Goal: Communication & Community: Answer question/provide support

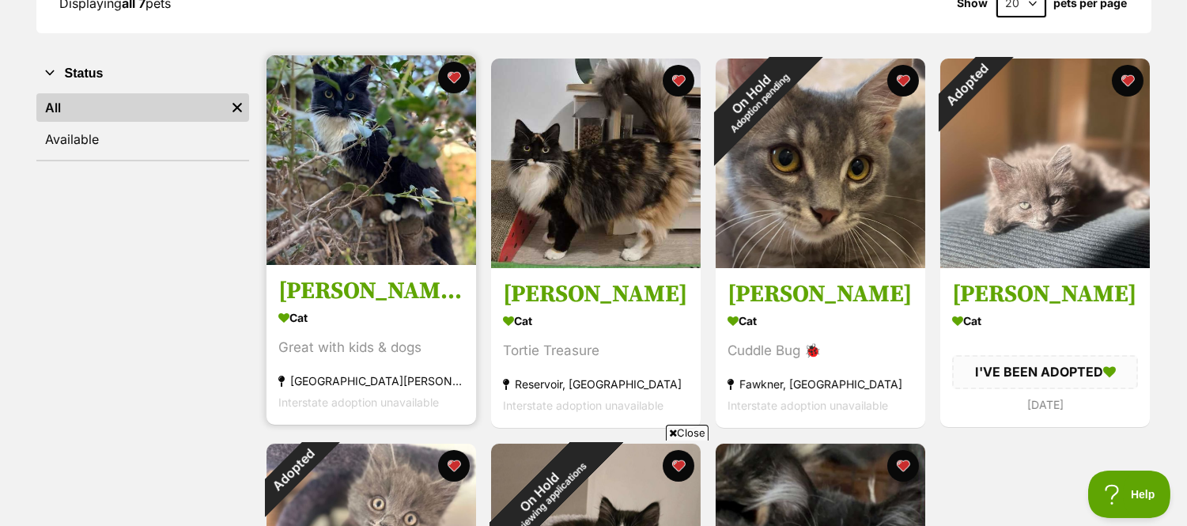
scroll to position [263, 0]
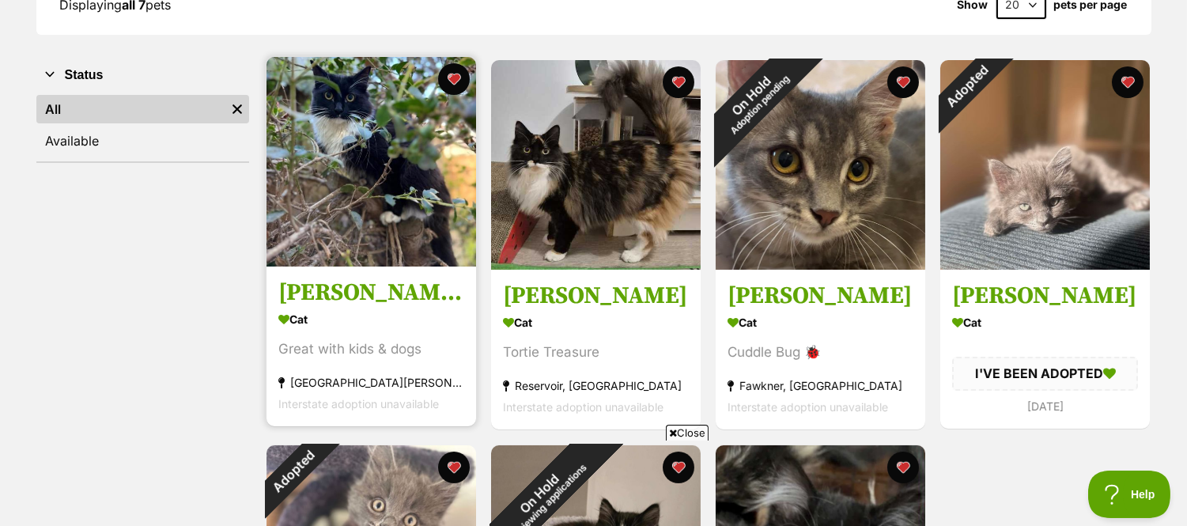
click at [369, 224] on img at bounding box center [372, 162] width 210 height 210
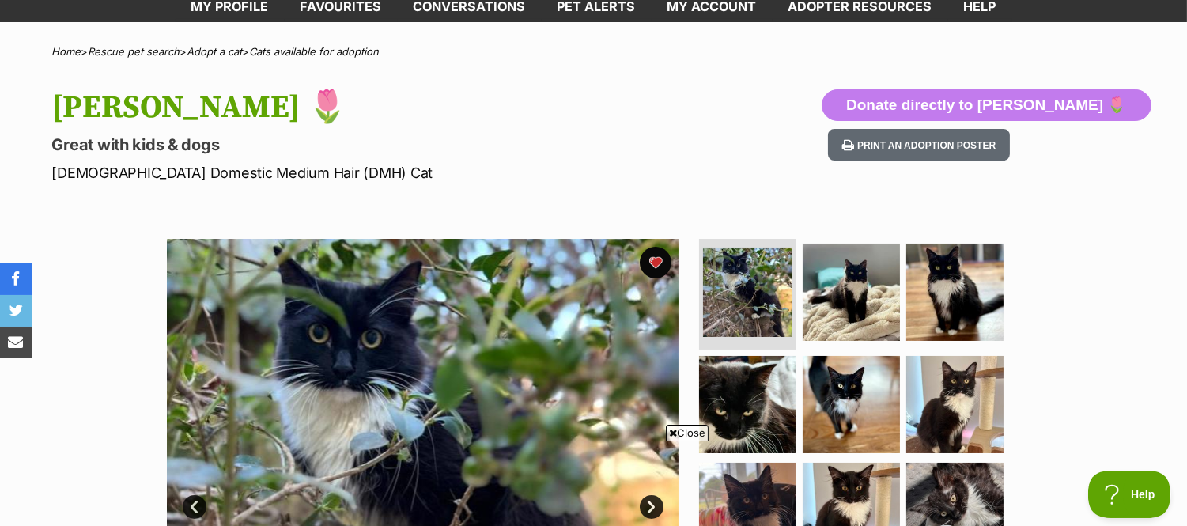
scroll to position [88, 0]
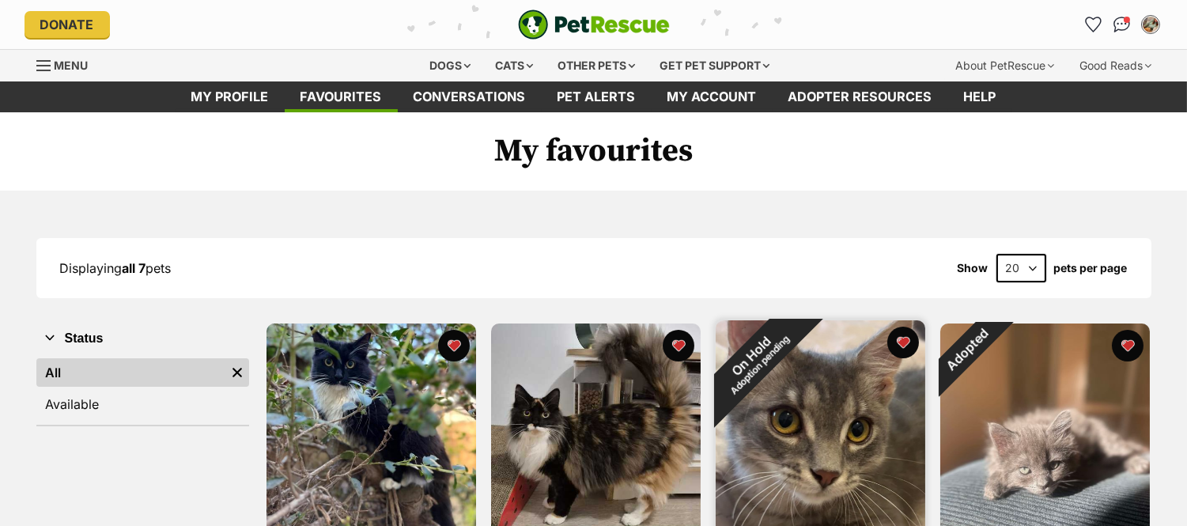
click at [842, 455] on img at bounding box center [821, 425] width 210 height 210
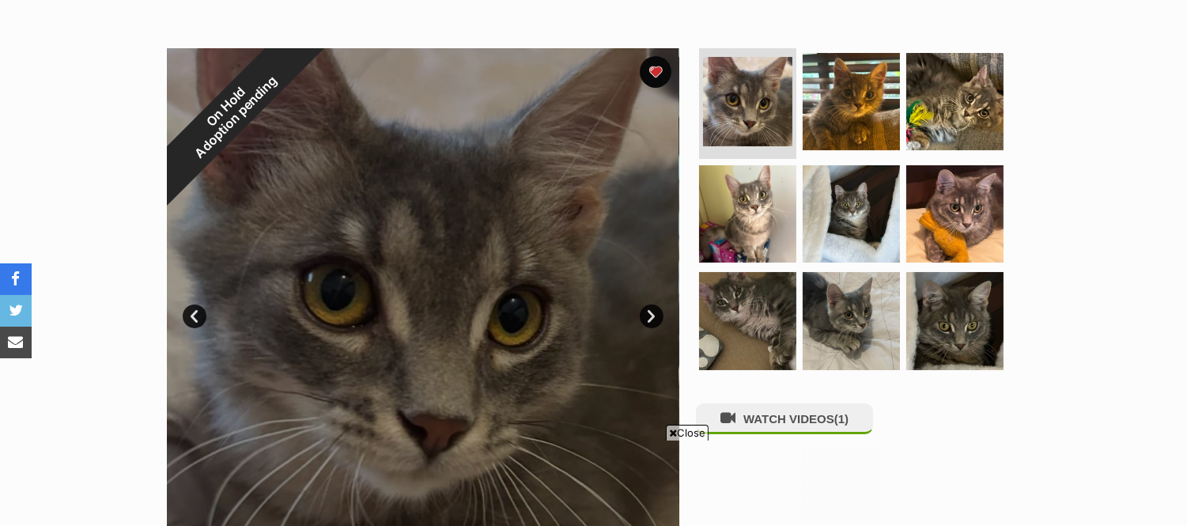
scroll to position [351, 0]
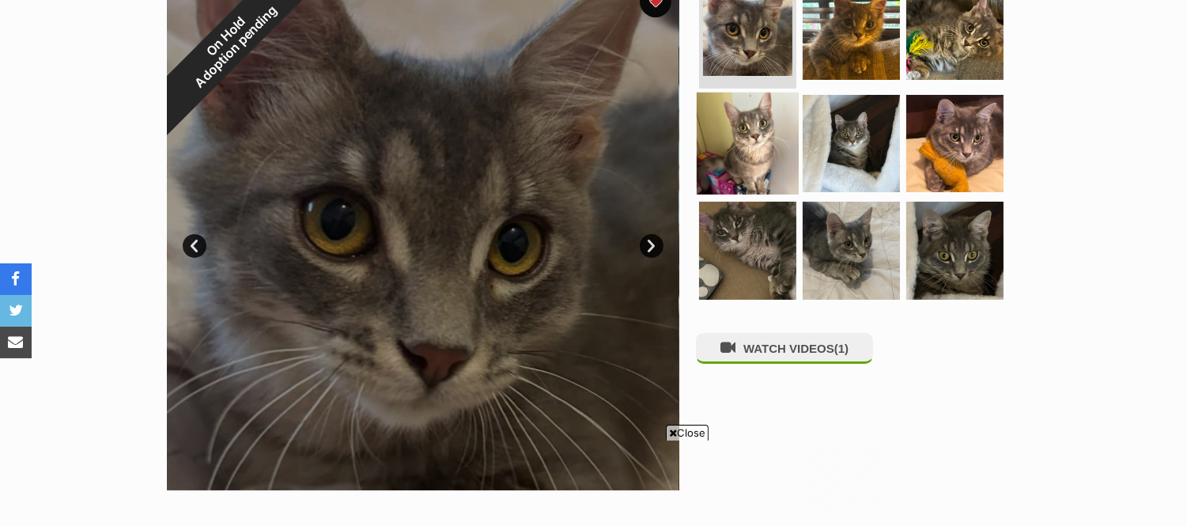
click at [728, 152] on img at bounding box center [748, 143] width 102 height 102
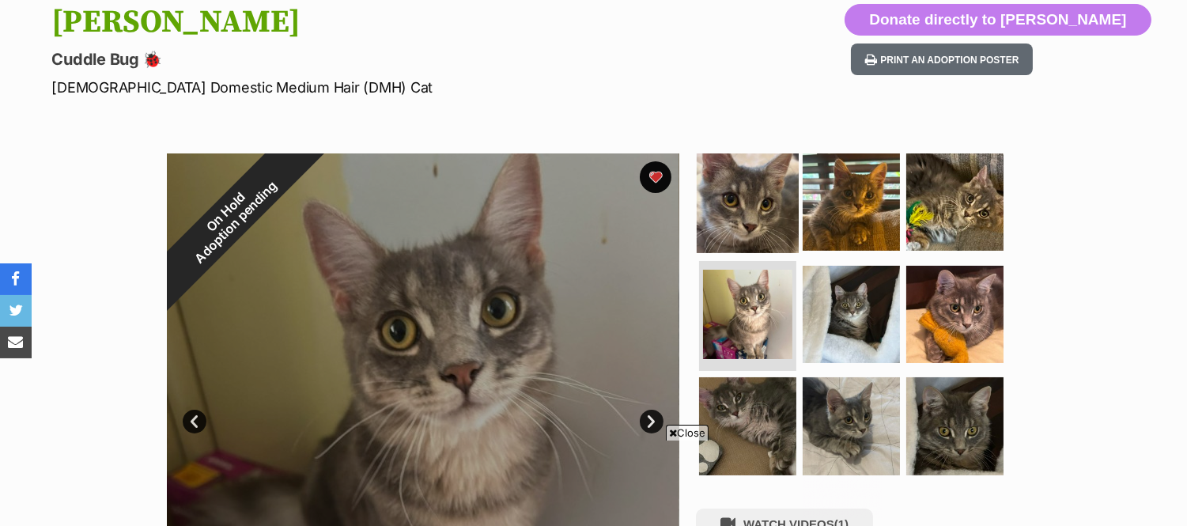
scroll to position [0, 0]
click at [778, 200] on img at bounding box center [748, 202] width 102 height 102
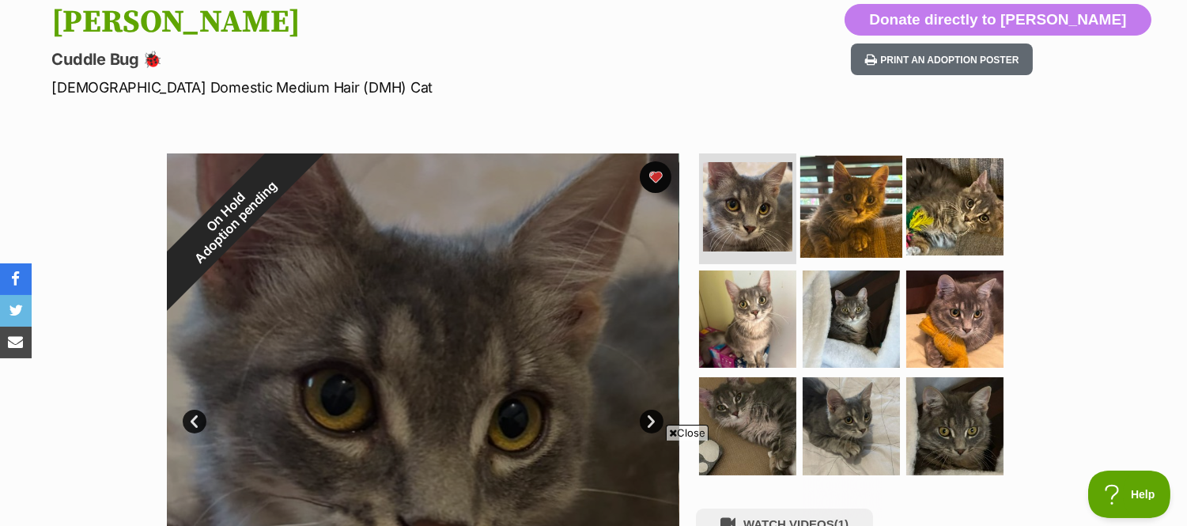
click at [860, 210] on img at bounding box center [852, 207] width 102 height 102
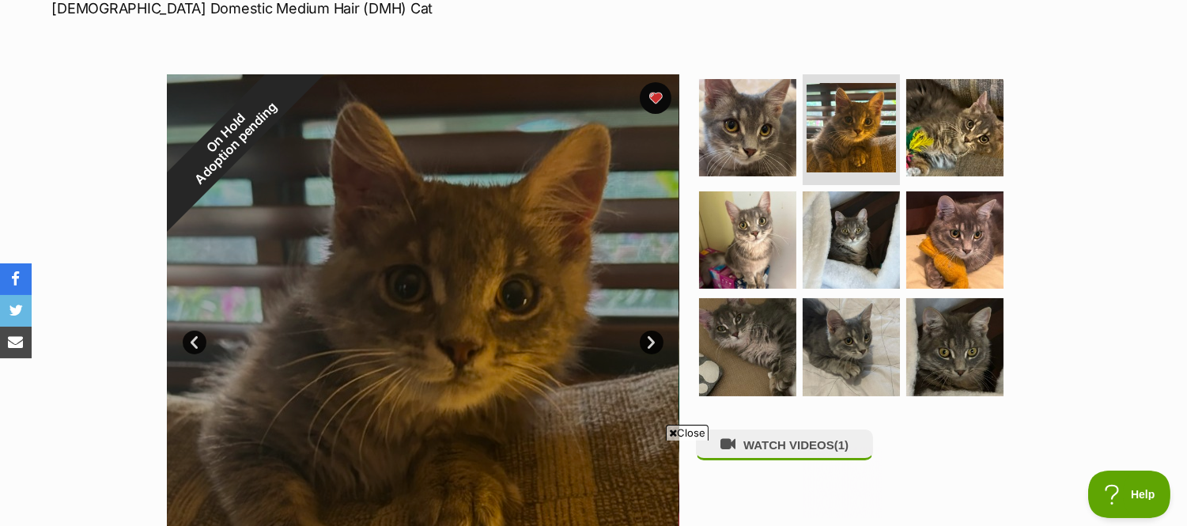
scroll to position [351, 0]
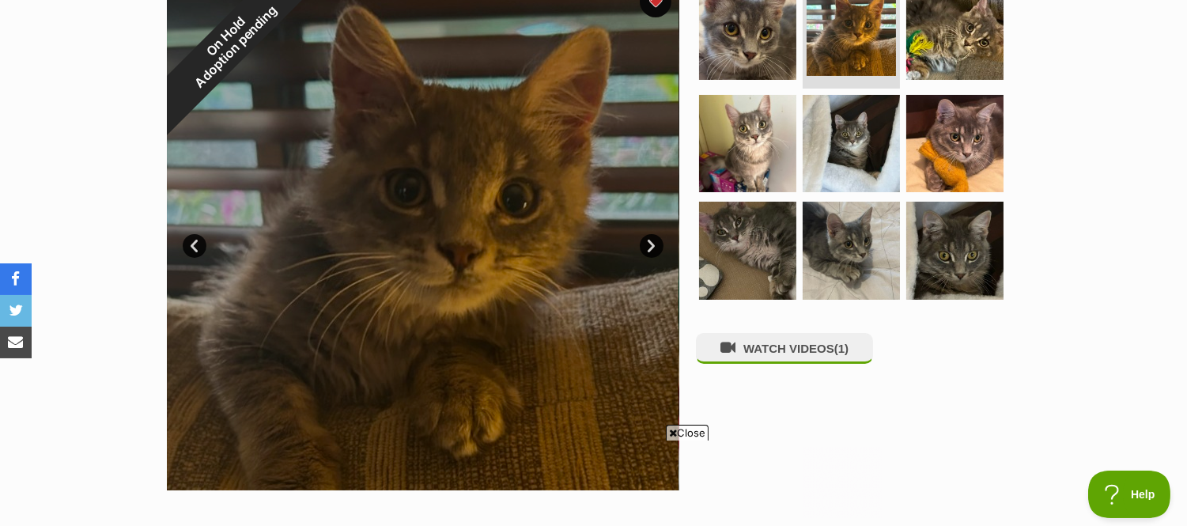
click at [649, 245] on link "Next" at bounding box center [652, 246] width 24 height 24
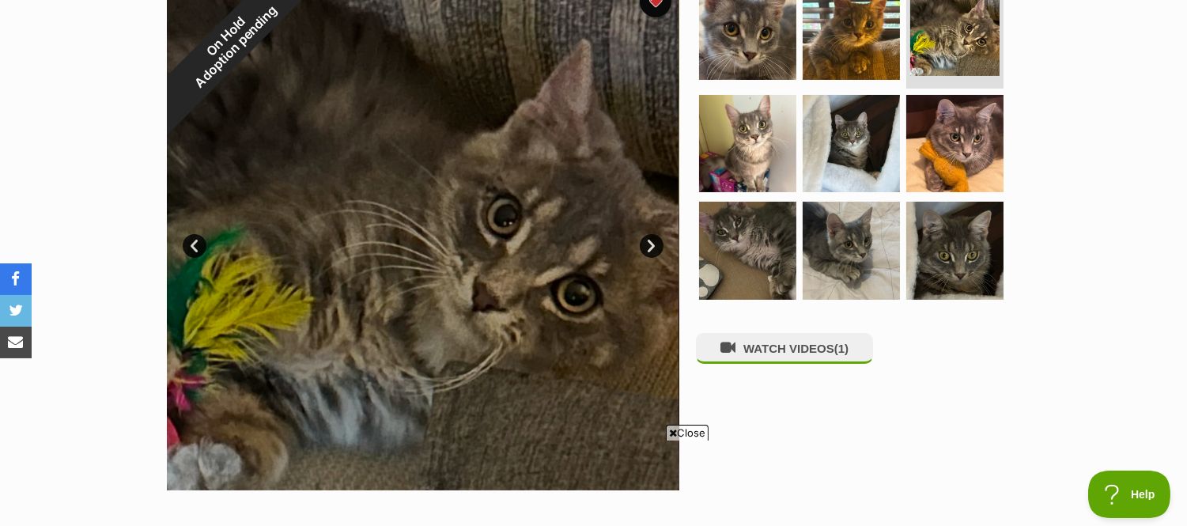
click at [649, 245] on link "Next" at bounding box center [652, 246] width 24 height 24
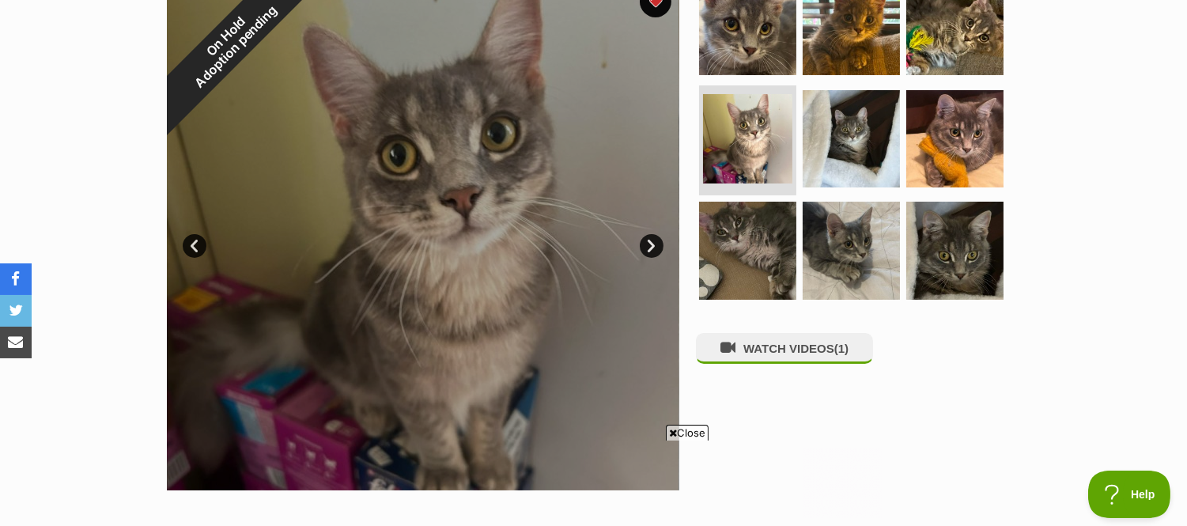
click at [649, 245] on link "Next" at bounding box center [652, 246] width 24 height 24
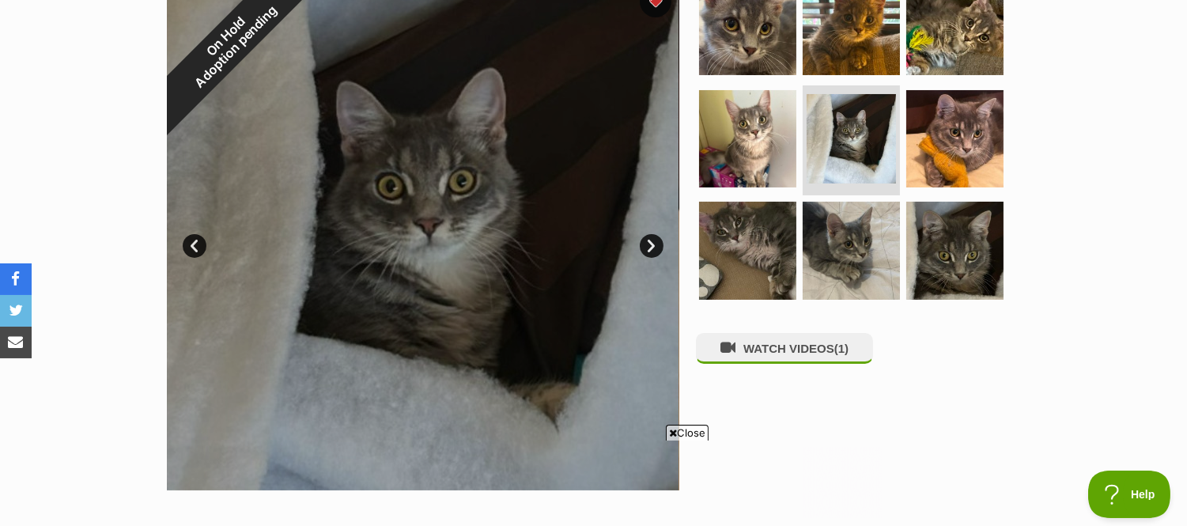
click at [649, 245] on link "Next" at bounding box center [652, 246] width 24 height 24
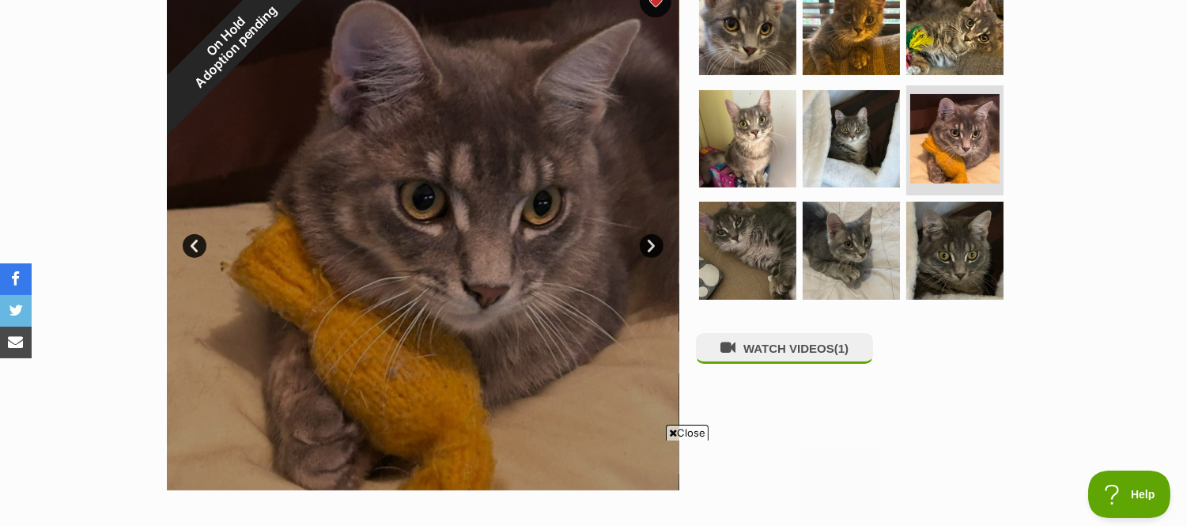
click at [649, 245] on link "Next" at bounding box center [652, 246] width 24 height 24
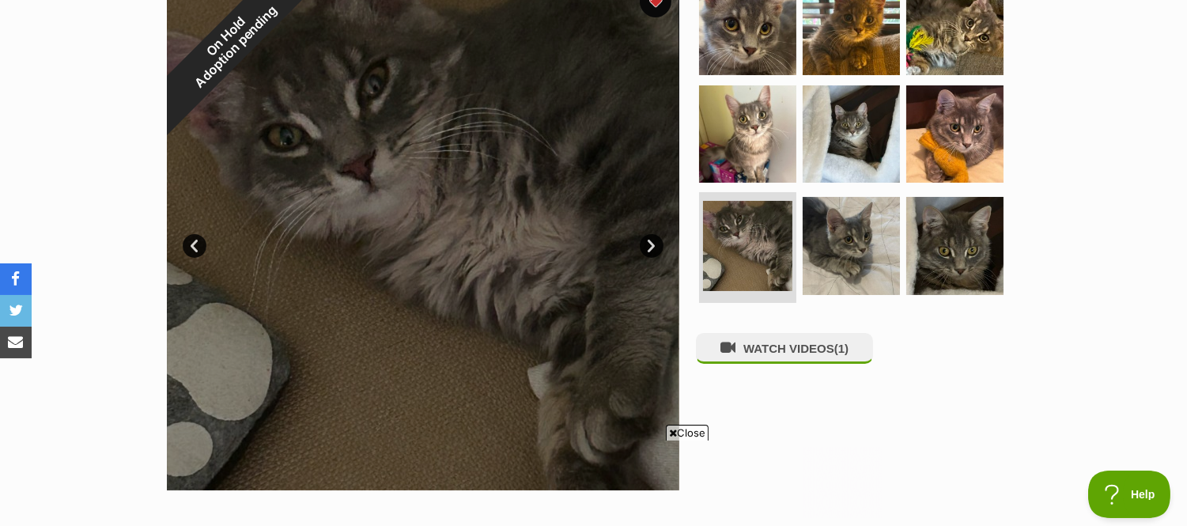
click at [649, 245] on link "Next" at bounding box center [652, 246] width 24 height 24
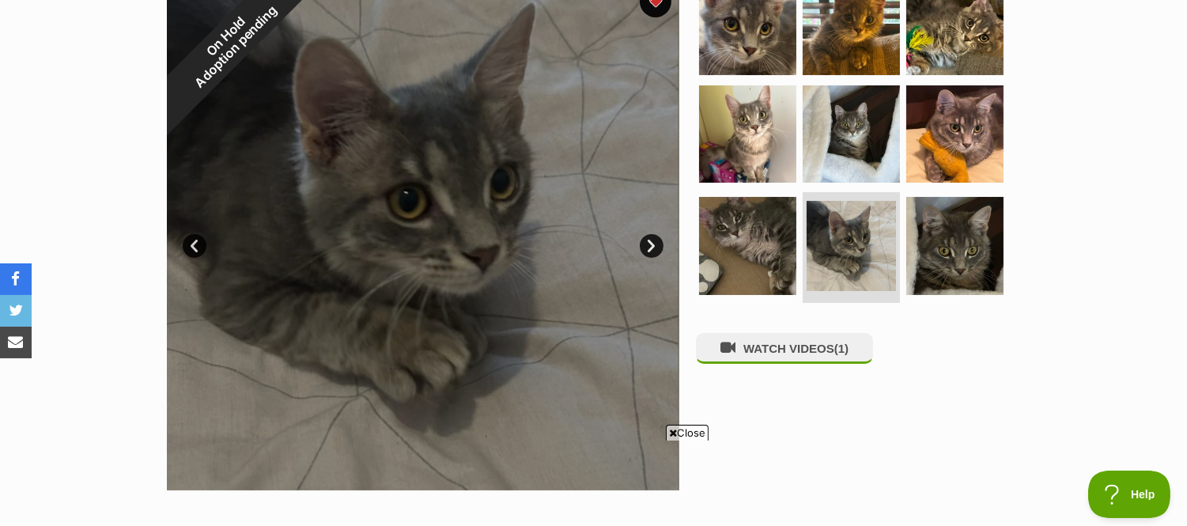
click at [649, 245] on link "Next" at bounding box center [652, 246] width 24 height 24
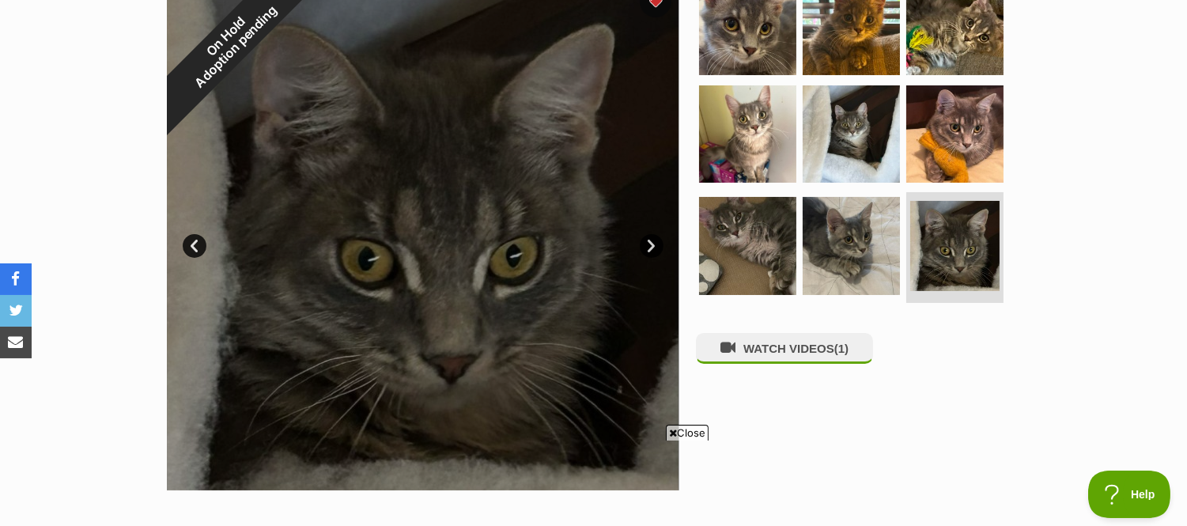
click at [649, 245] on link "Next" at bounding box center [652, 246] width 24 height 24
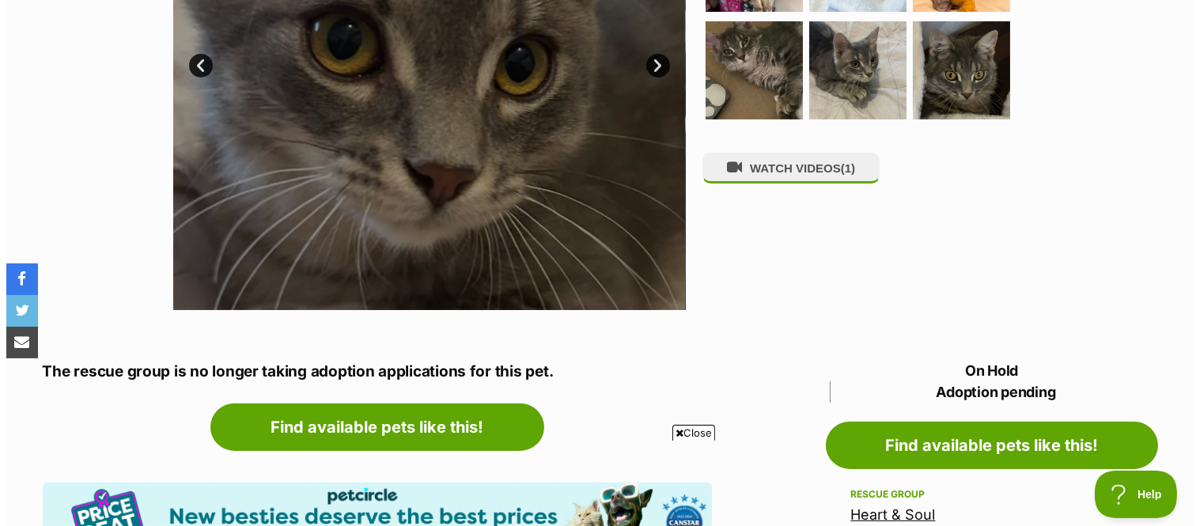
scroll to position [527, 0]
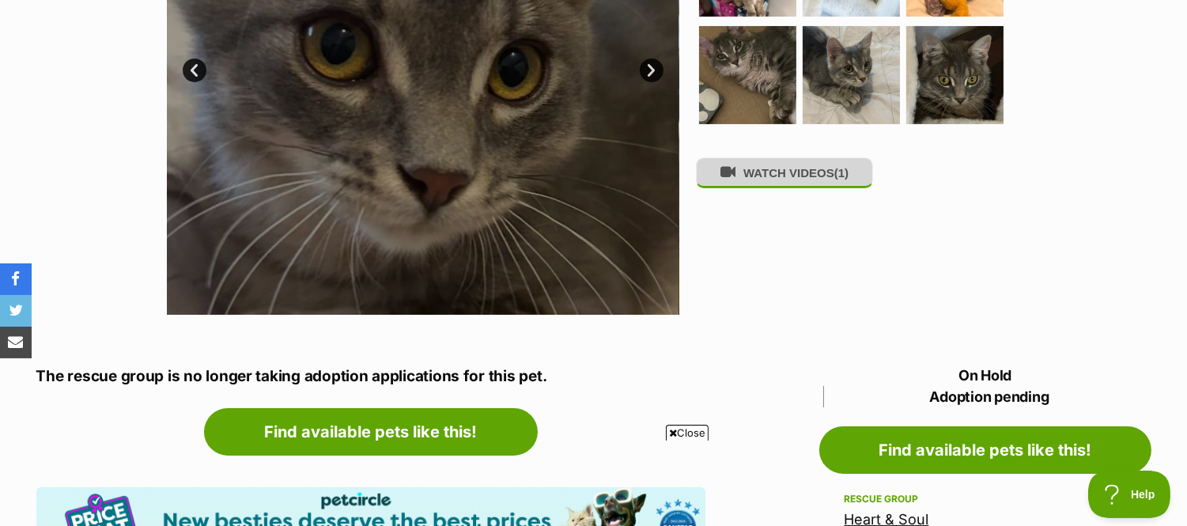
click at [786, 178] on button "WATCH VIDEOS (1)" at bounding box center [784, 172] width 177 height 31
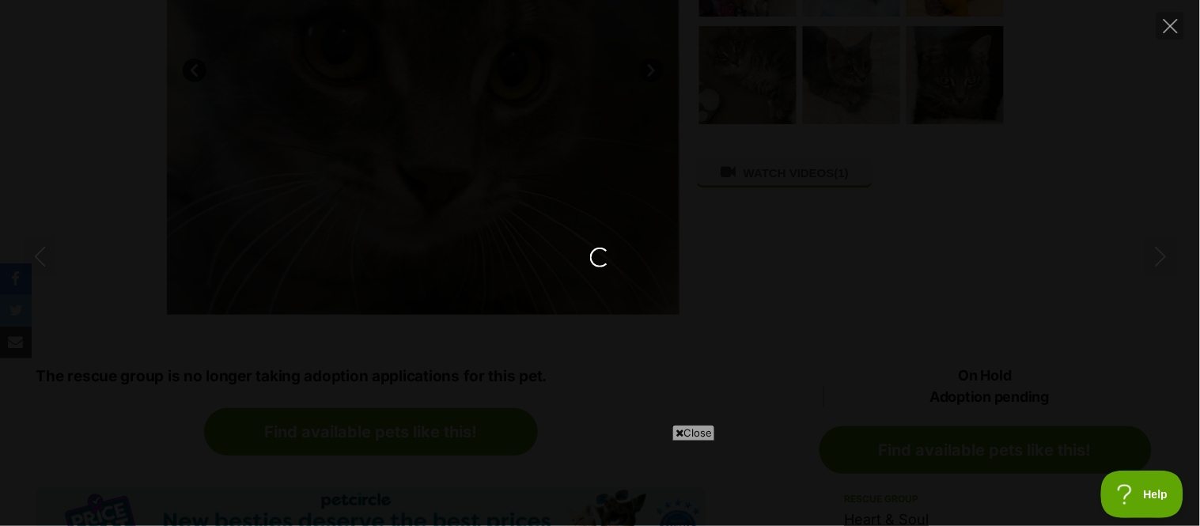
click at [699, 435] on span "Close" at bounding box center [693, 433] width 43 height 16
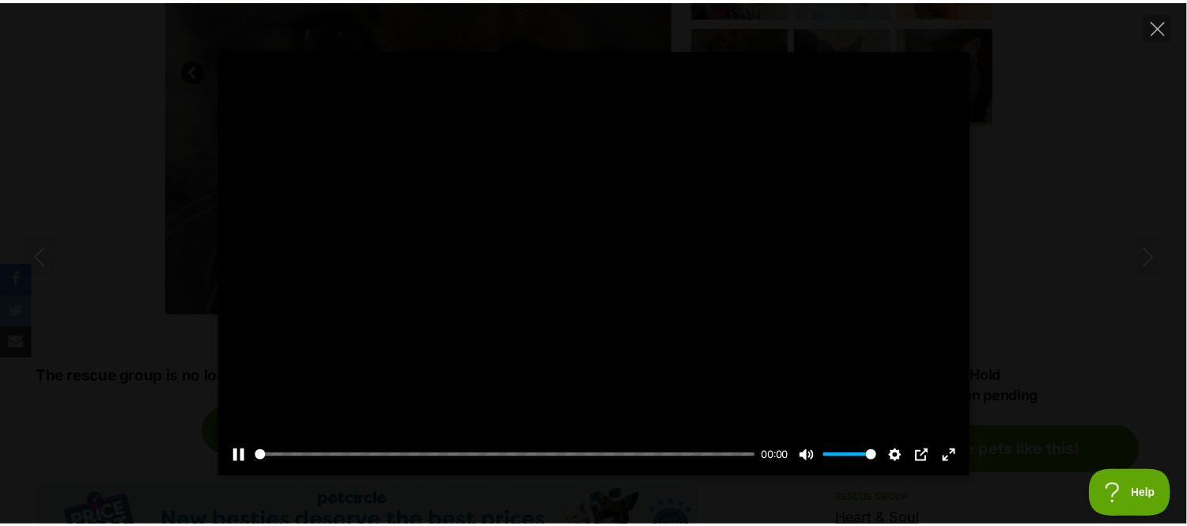
scroll to position [0, 0]
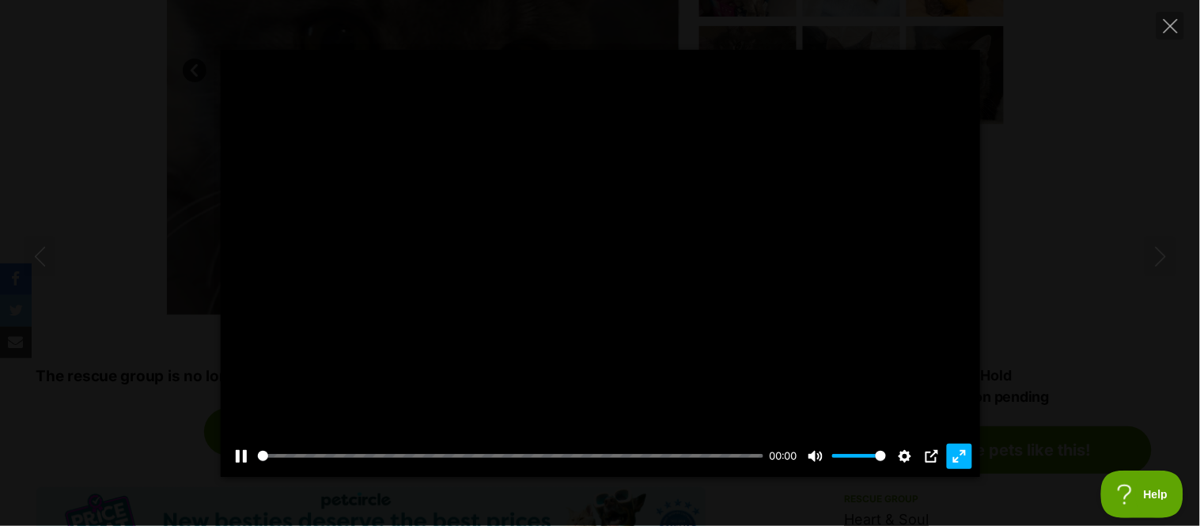
click at [961, 459] on button "Exit fullscreen Enter fullscreen" at bounding box center [959, 456] width 25 height 25
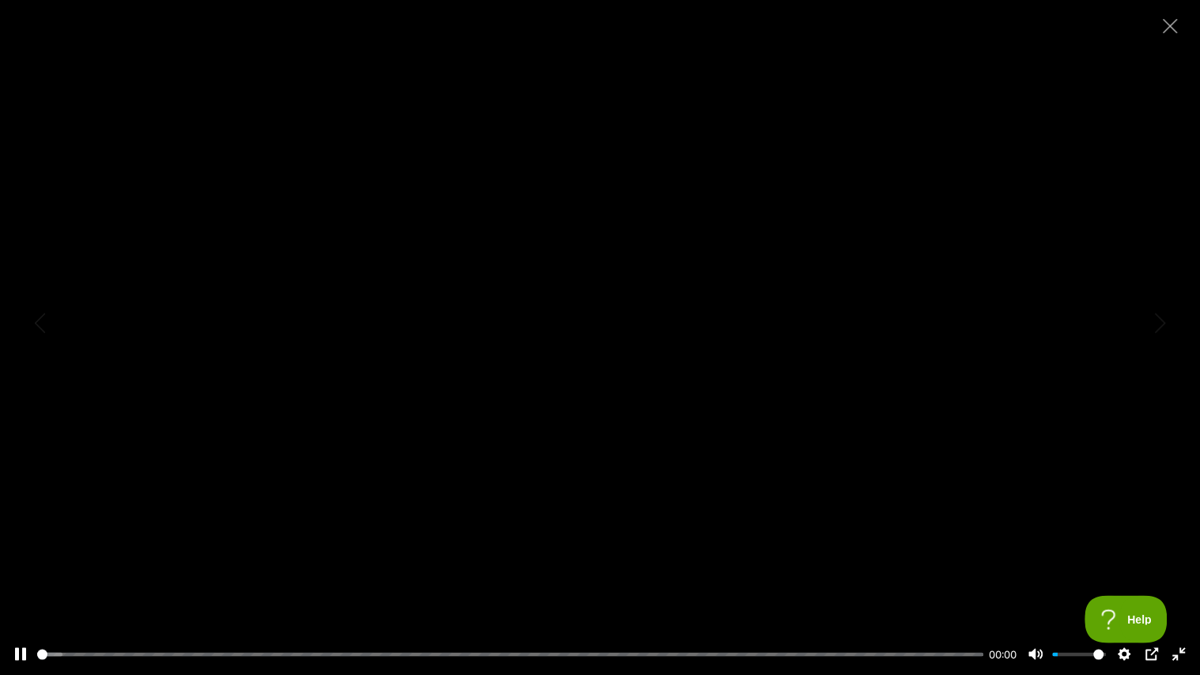
type input "1"
drag, startPoint x: 1101, startPoint y: 651, endPoint x: 1120, endPoint y: 654, distance: 19.2
click at [1107, 525] on input "Volume" at bounding box center [1080, 654] width 54 height 15
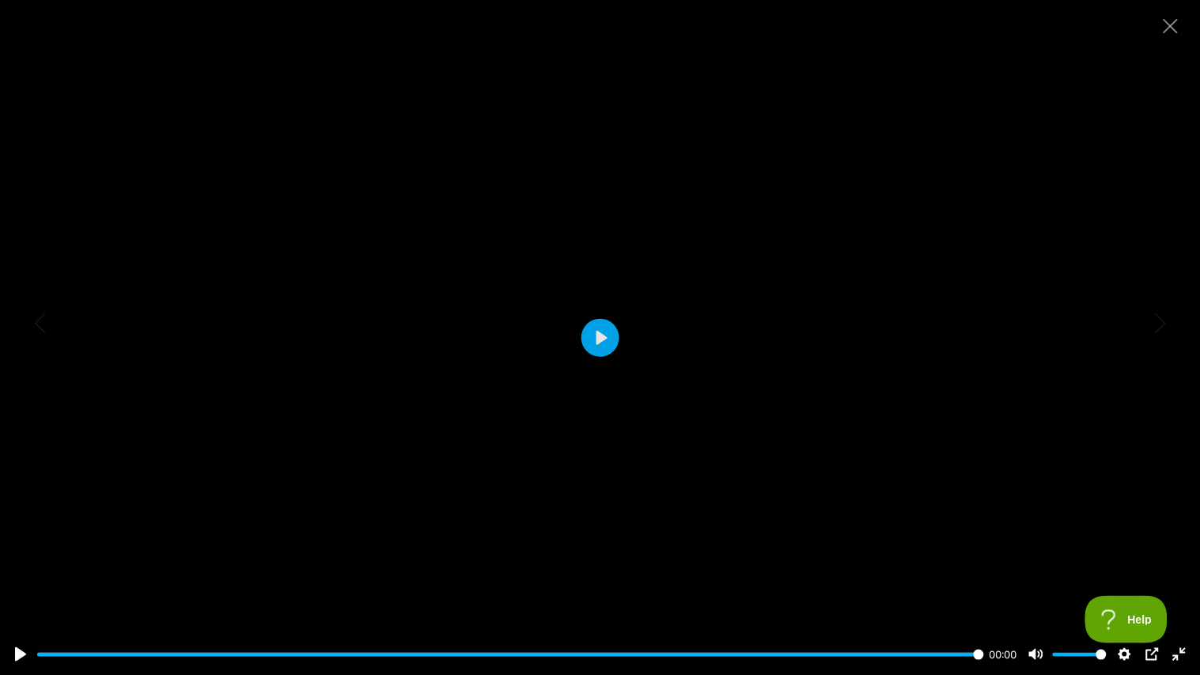
click at [661, 394] on div at bounding box center [600, 337] width 1200 height 675
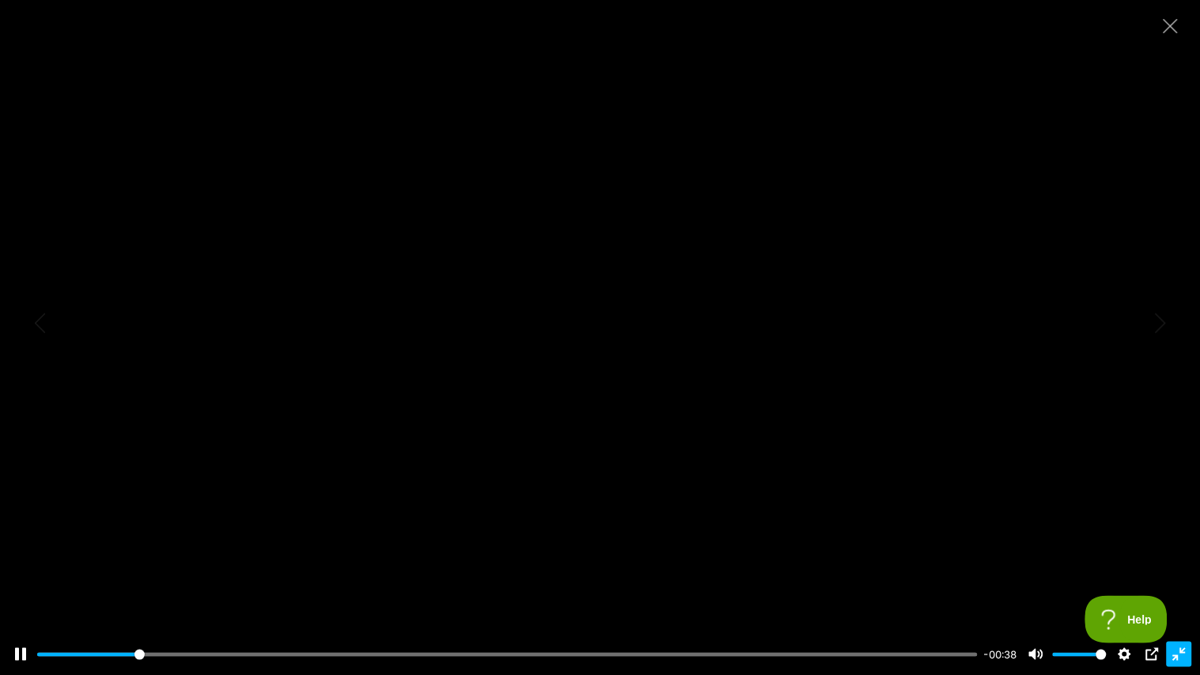
click at [1174, 525] on button "Exit fullscreen Enter fullscreen" at bounding box center [1179, 654] width 25 height 25
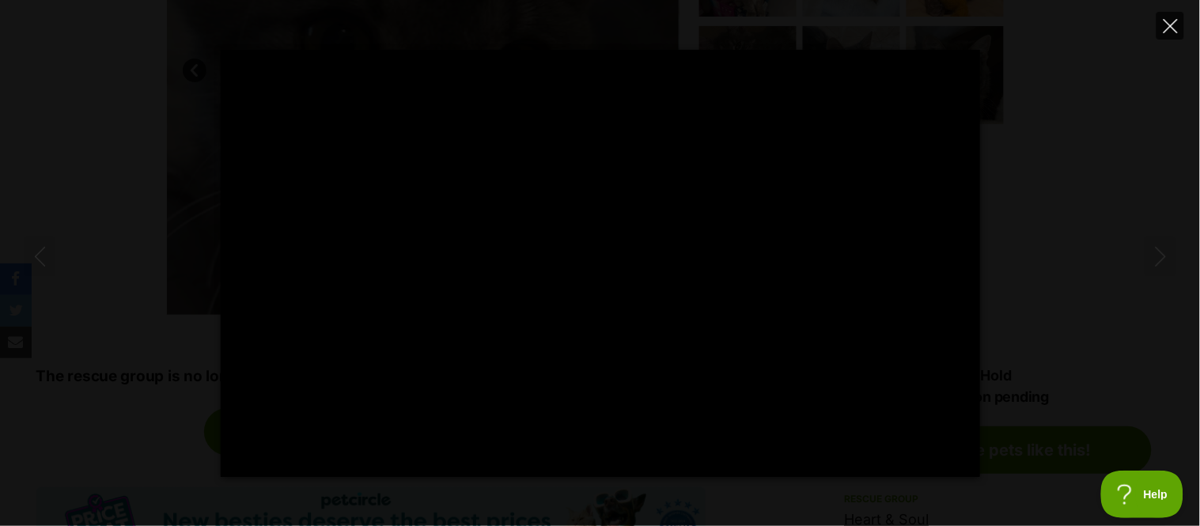
click at [1172, 26] on icon "Close" at bounding box center [1171, 26] width 14 height 14
type input "16.19"
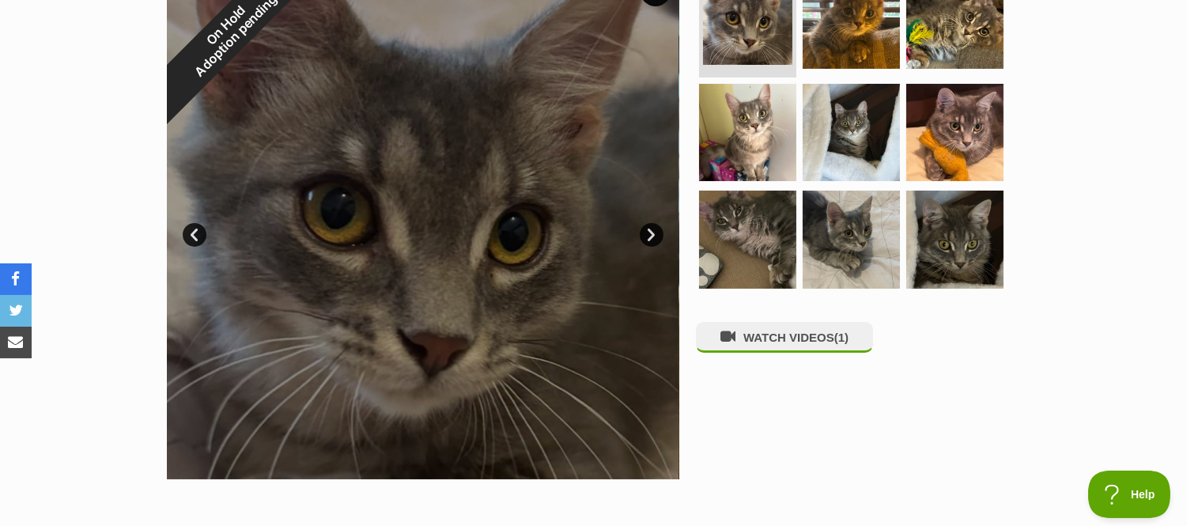
scroll to position [351, 0]
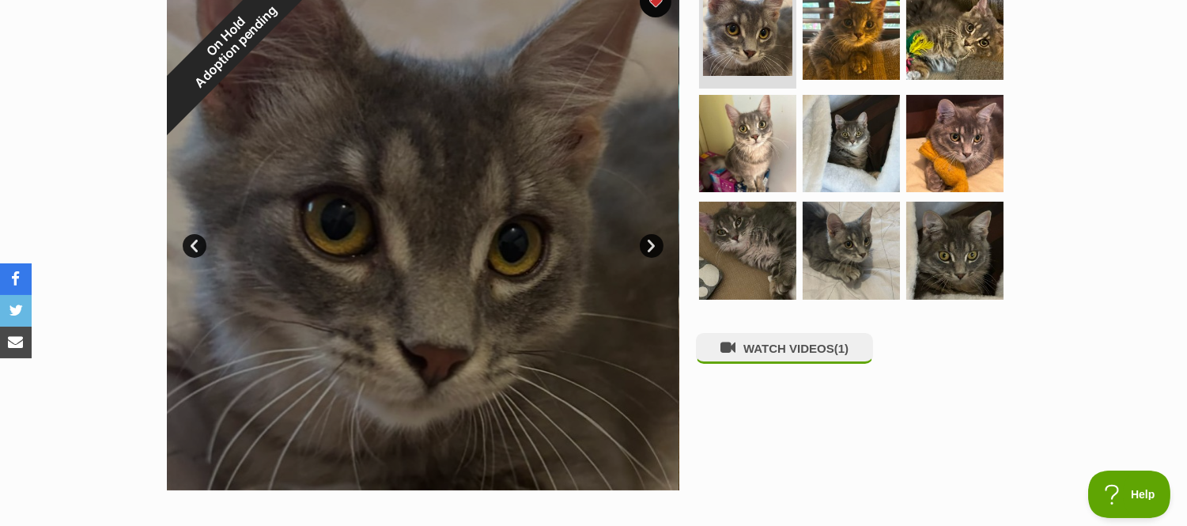
click at [653, 240] on link "Next" at bounding box center [652, 246] width 24 height 24
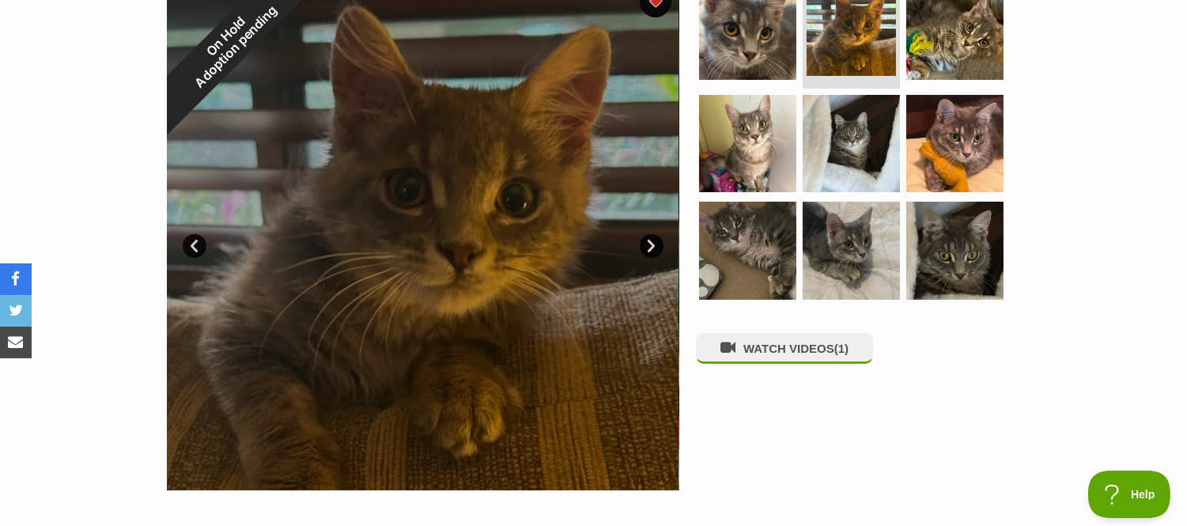
click at [653, 240] on link "Next" at bounding box center [652, 246] width 24 height 24
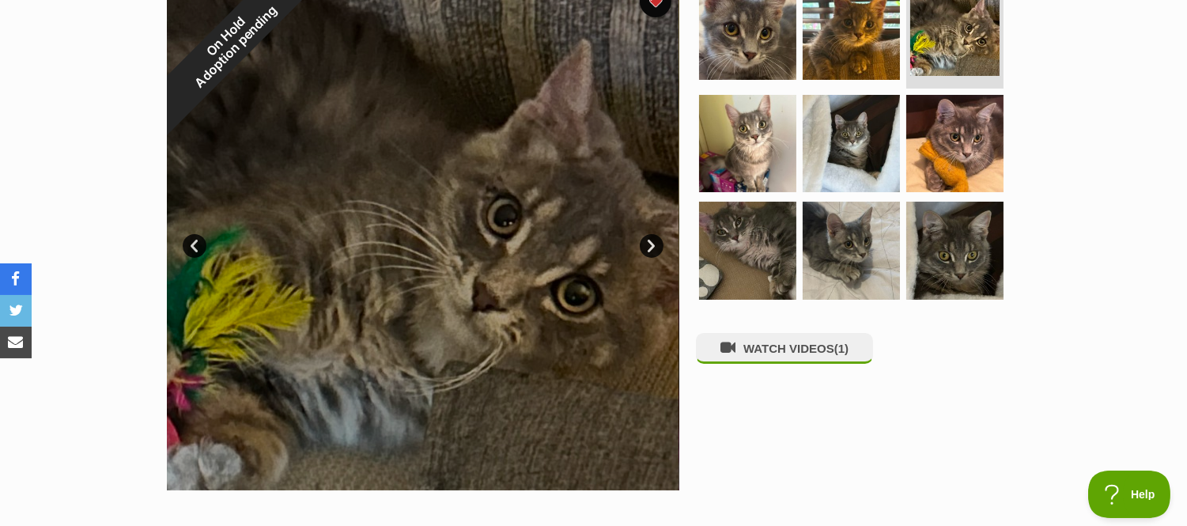
click at [653, 240] on link "Next" at bounding box center [652, 246] width 24 height 24
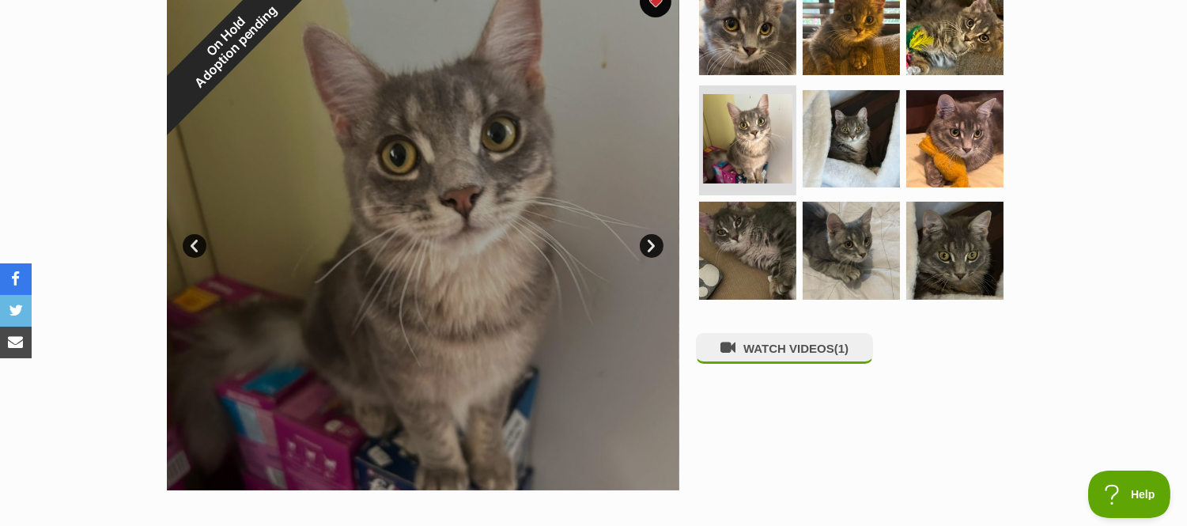
click at [653, 240] on link "Next" at bounding box center [652, 246] width 24 height 24
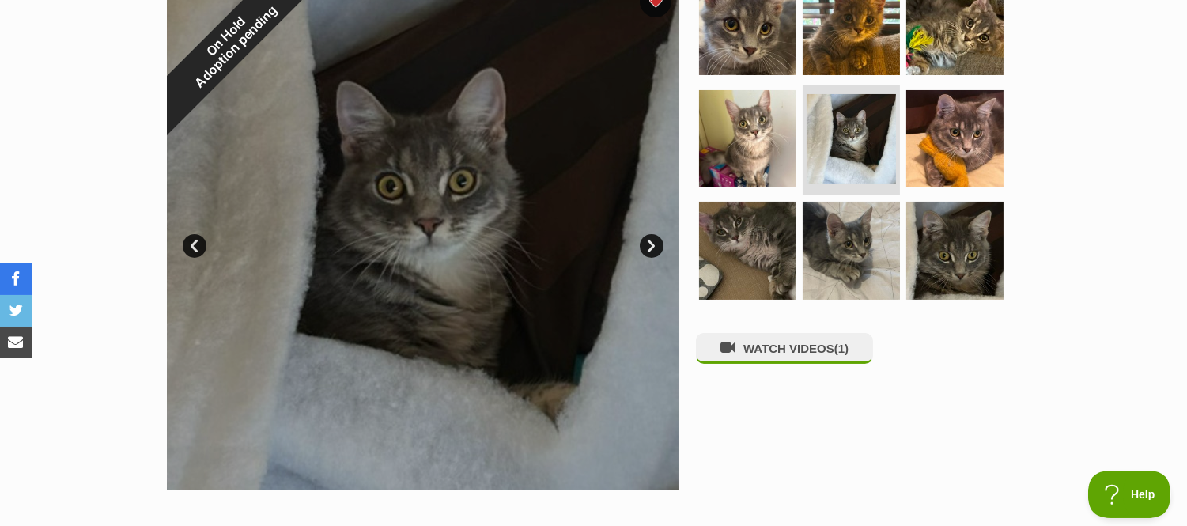
click at [653, 240] on link "Next" at bounding box center [652, 246] width 24 height 24
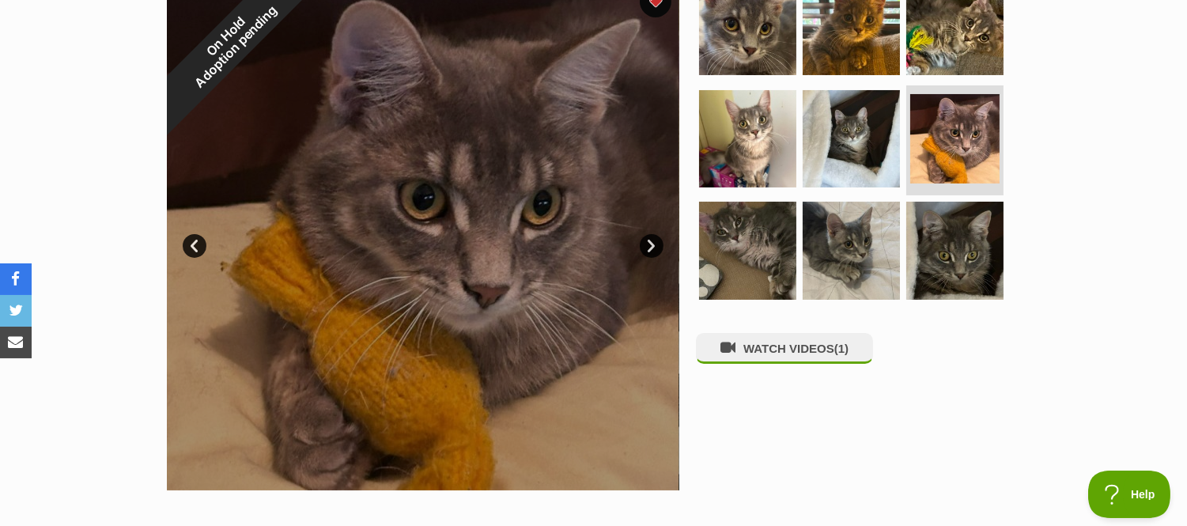
click at [653, 240] on link "Next" at bounding box center [652, 246] width 24 height 24
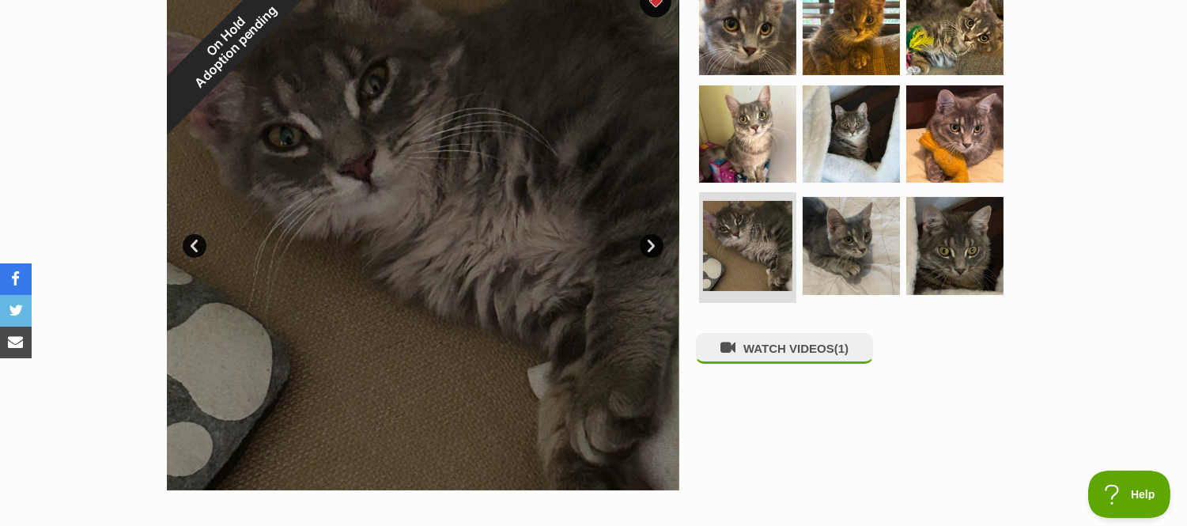
click at [653, 240] on link "Next" at bounding box center [652, 246] width 24 height 24
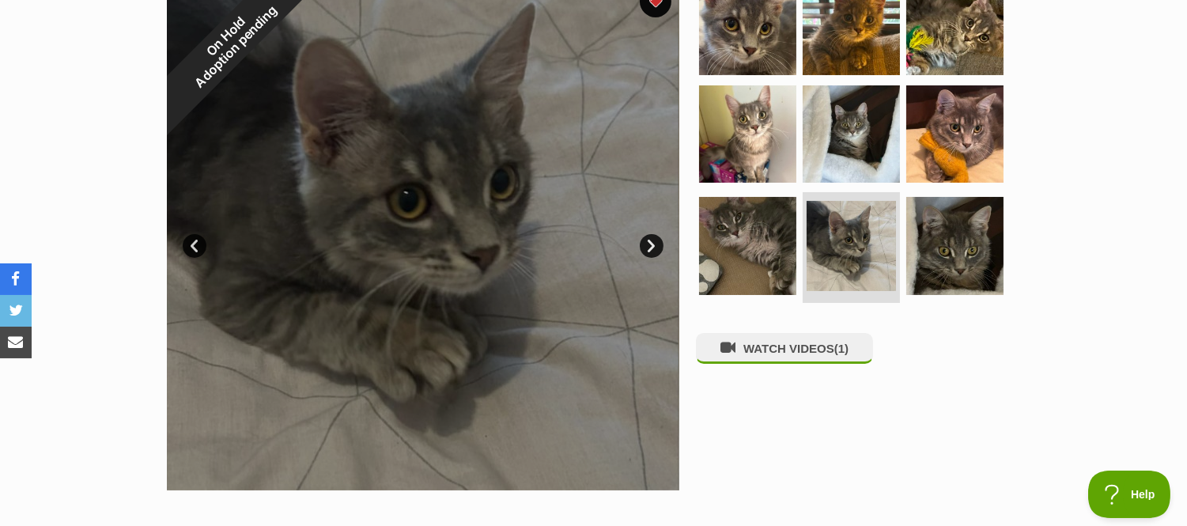
click at [653, 240] on link "Next" at bounding box center [652, 246] width 24 height 24
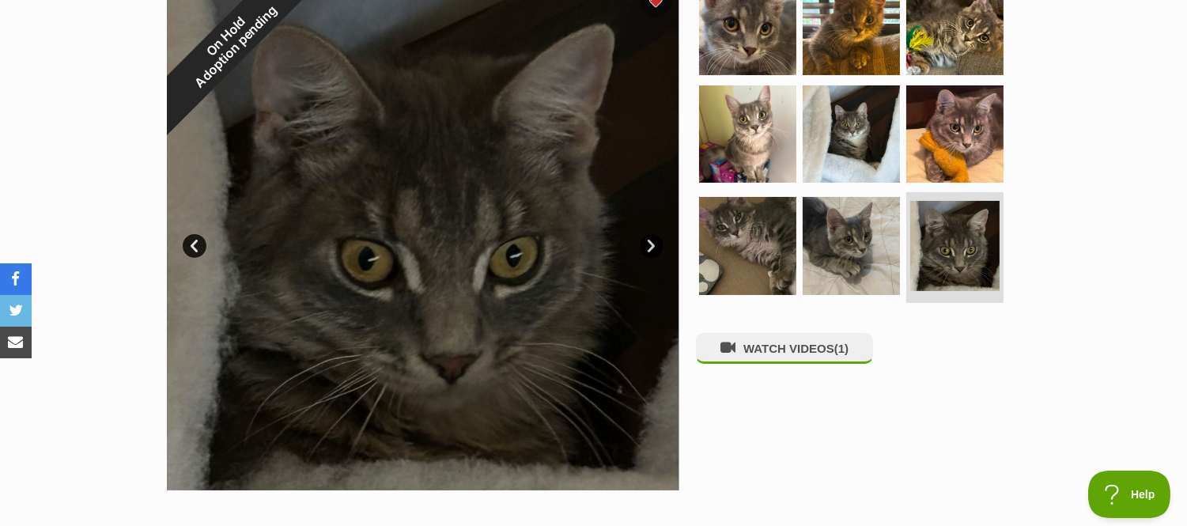
click at [653, 240] on link "Next" at bounding box center [652, 246] width 24 height 24
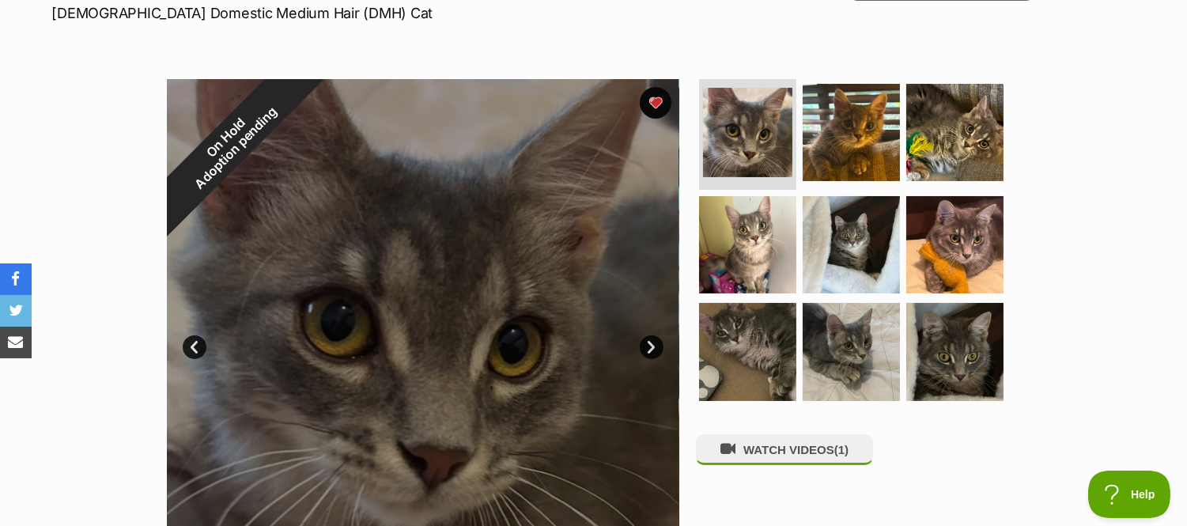
scroll to position [0, 0]
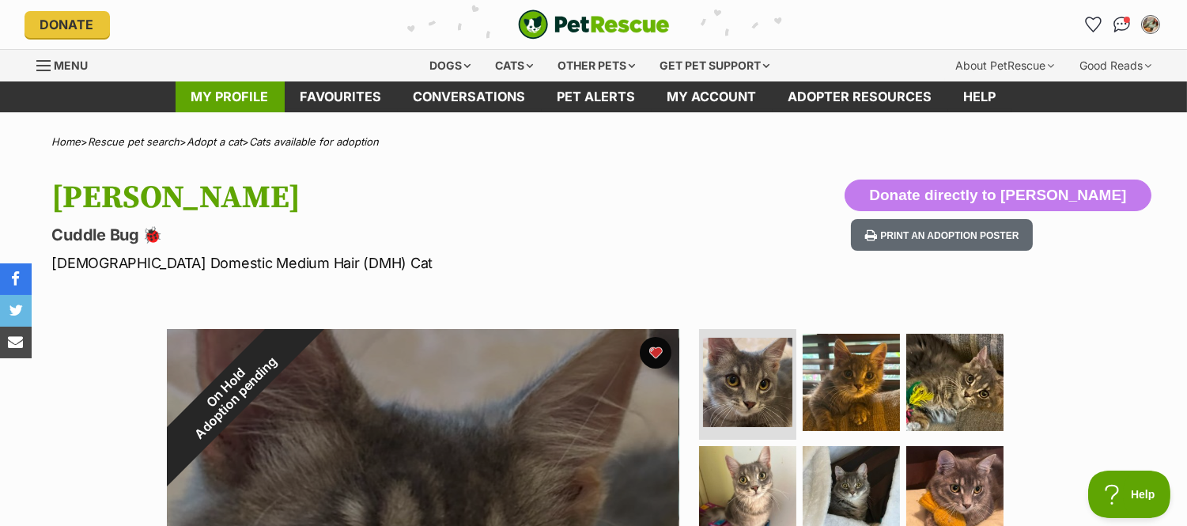
click at [247, 93] on link "My profile" at bounding box center [230, 96] width 109 height 31
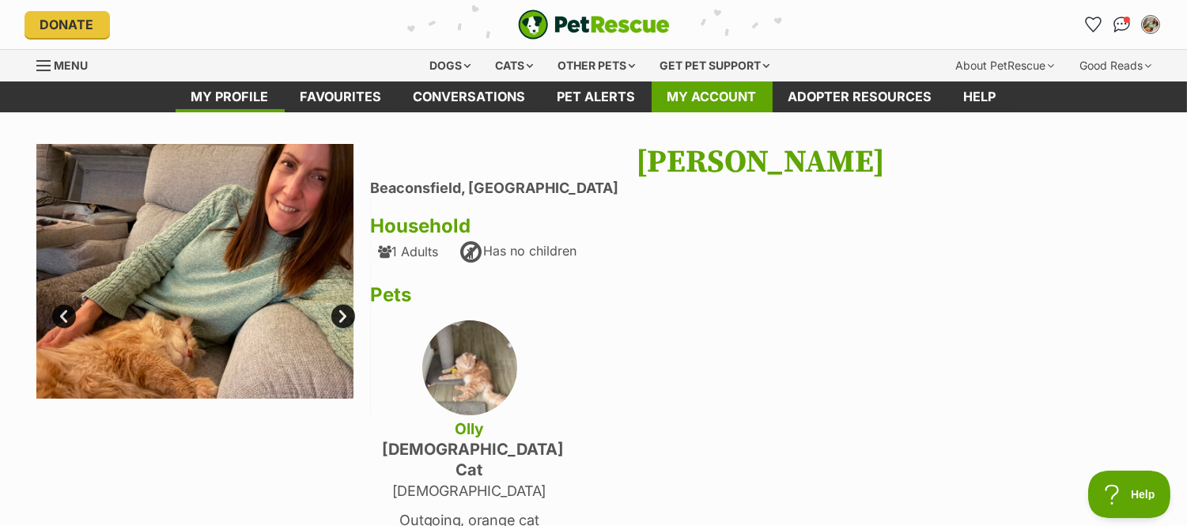
click at [671, 95] on link "My account" at bounding box center [712, 96] width 121 height 31
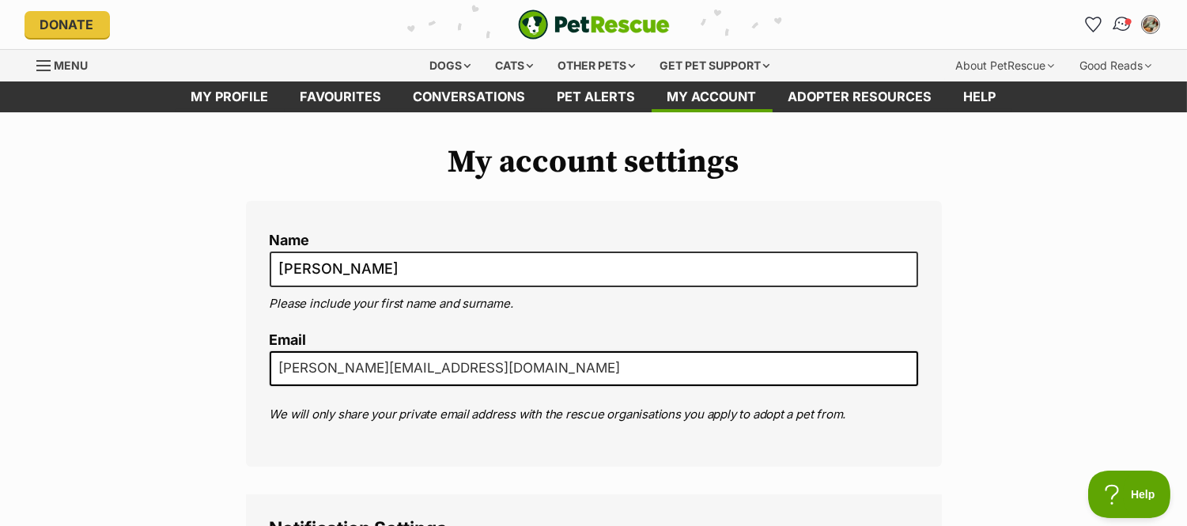
click at [1121, 21] on img "Conversations" at bounding box center [1121, 24] width 21 height 21
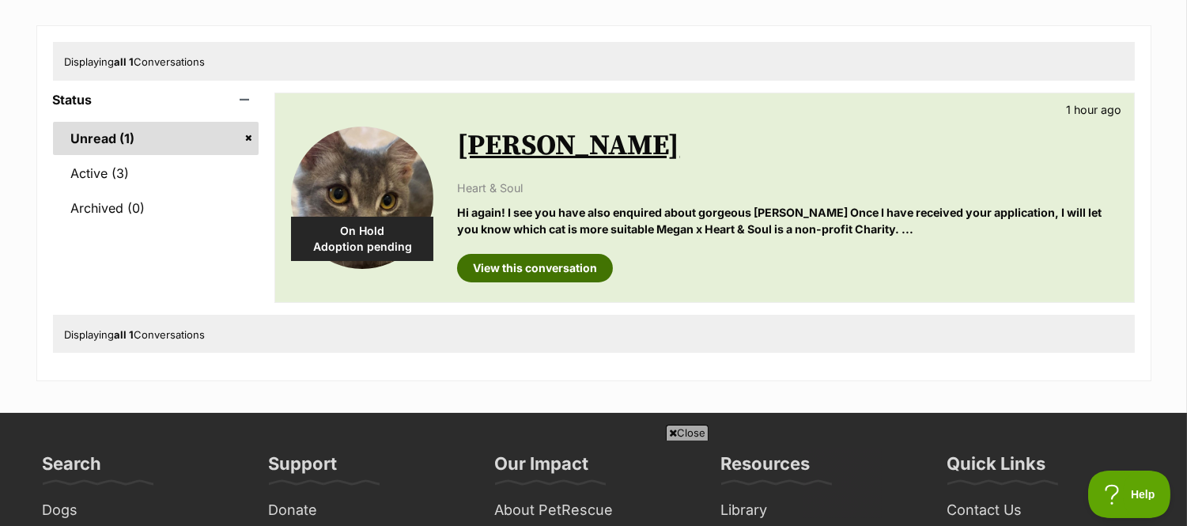
click at [512, 263] on link "View this conversation" at bounding box center [535, 268] width 156 height 28
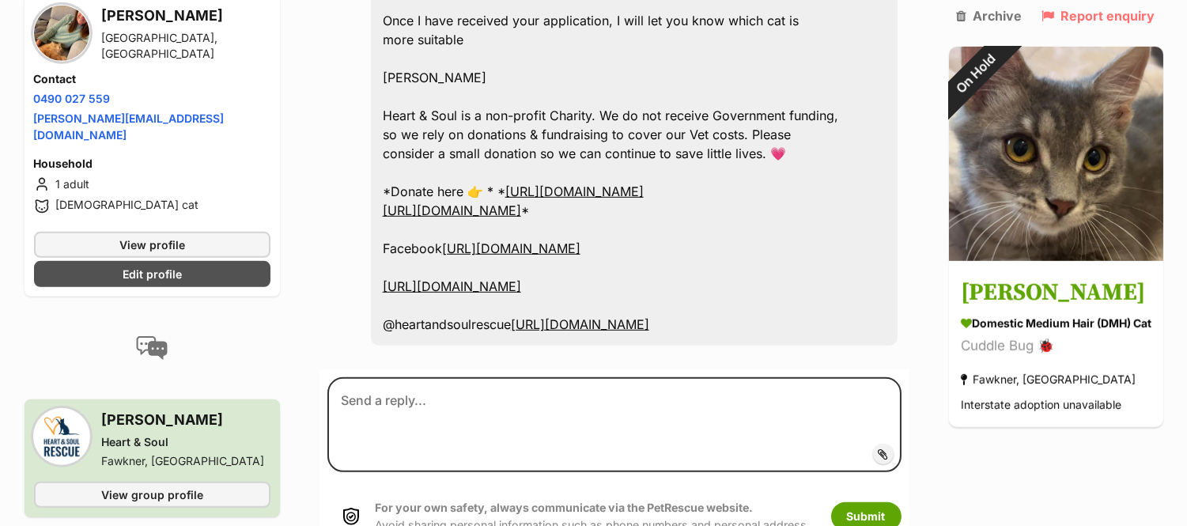
scroll to position [1933, 0]
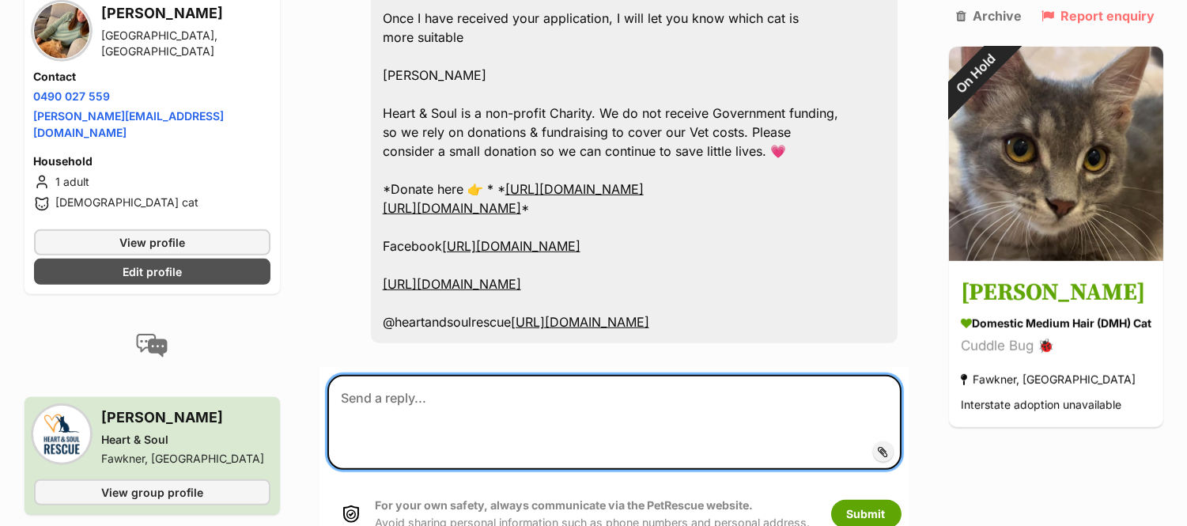
click at [619, 375] on textarea at bounding box center [615, 422] width 574 height 95
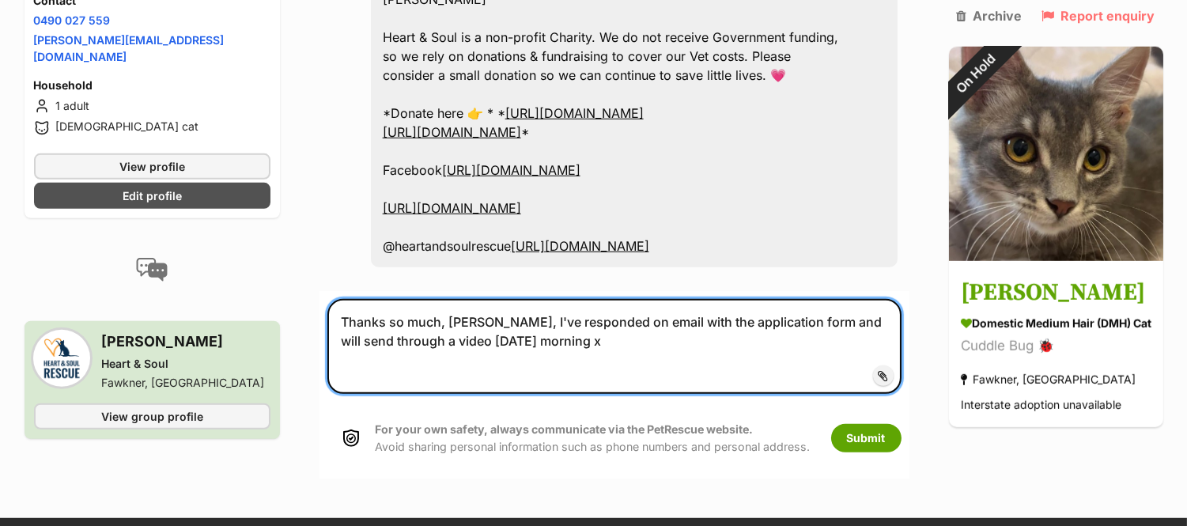
scroll to position [2021, 0]
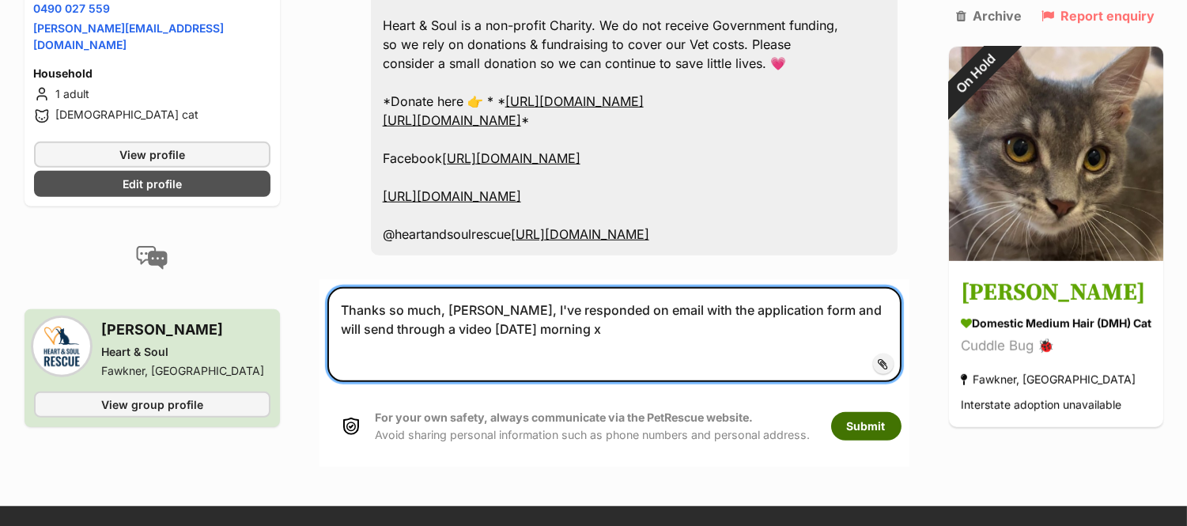
type textarea "Thanks so much, [PERSON_NAME], I've responded on email with the application for…"
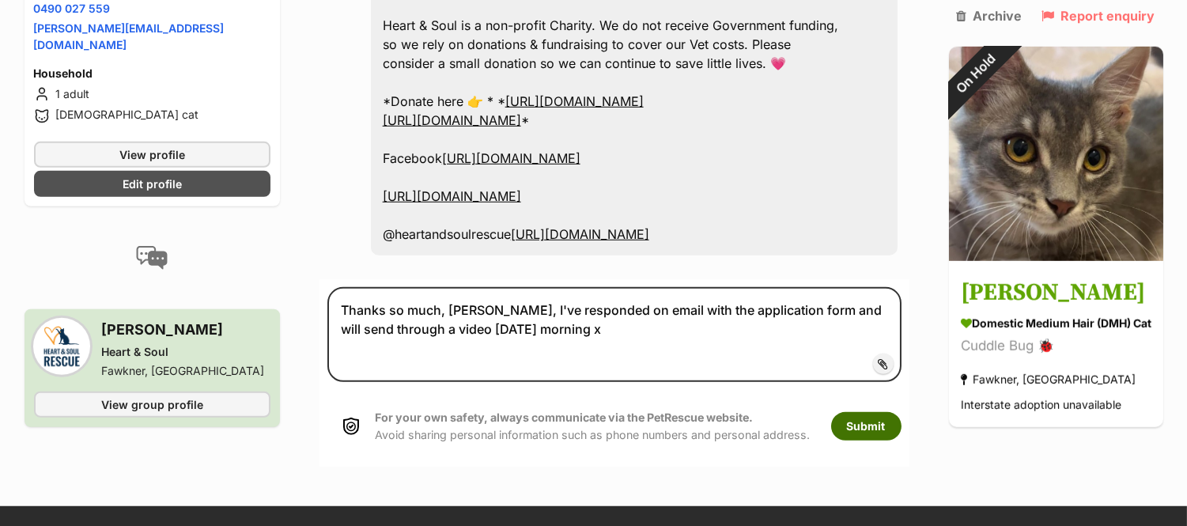
click at [845, 412] on button "Submit" at bounding box center [866, 426] width 70 height 28
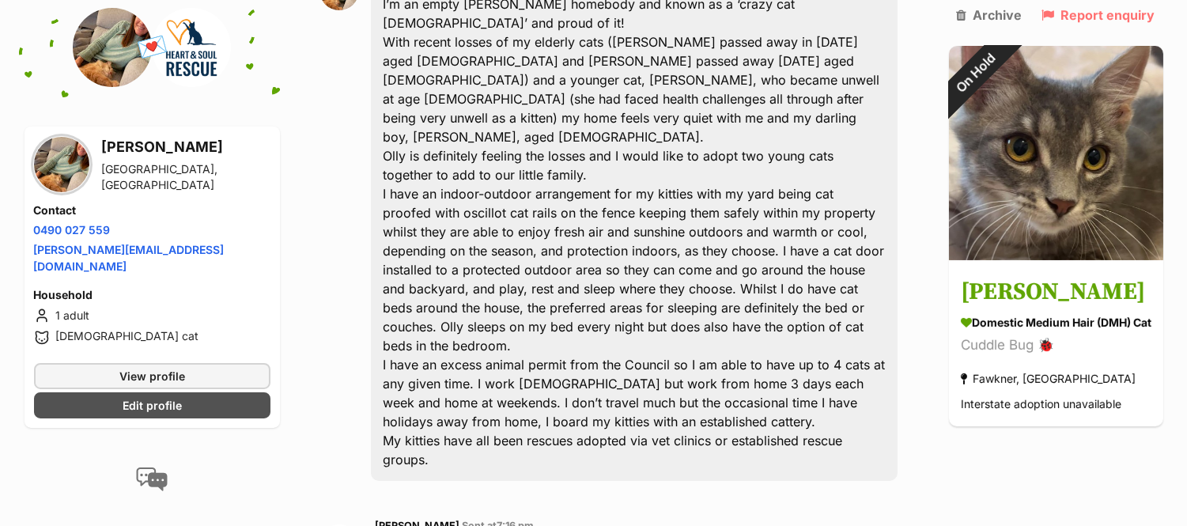
scroll to position [252, 0]
